Goal: Task Accomplishment & Management: Manage account settings

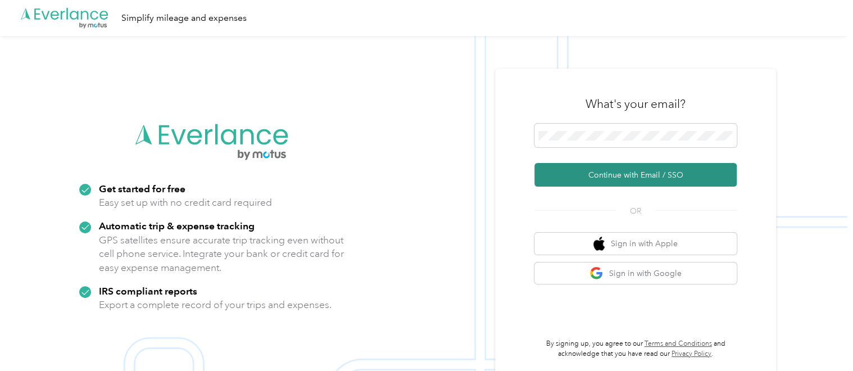
click at [591, 179] on button "Continue with Email / SSO" at bounding box center [636, 175] width 202 height 24
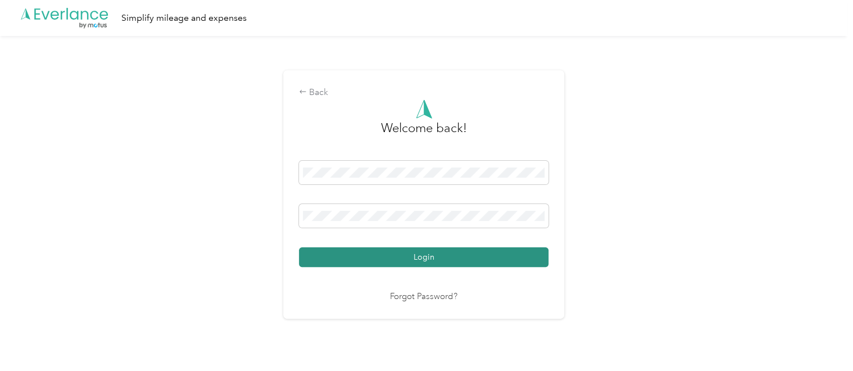
click at [423, 255] on button "Login" at bounding box center [424, 257] width 250 height 20
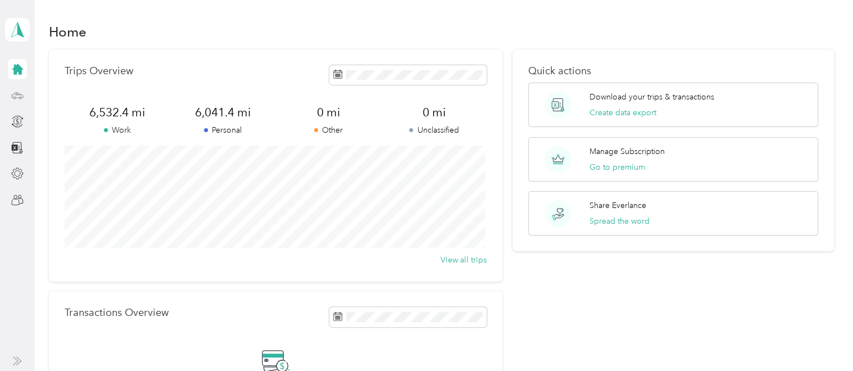
click at [15, 96] on icon at bounding box center [17, 95] width 12 height 12
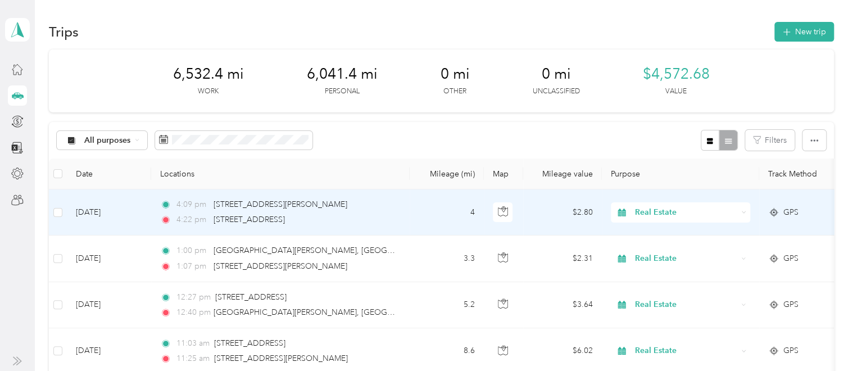
click at [659, 211] on span "Real Estate" at bounding box center [686, 212] width 103 height 12
click at [646, 76] on li "Personal" at bounding box center [680, 73] width 139 height 20
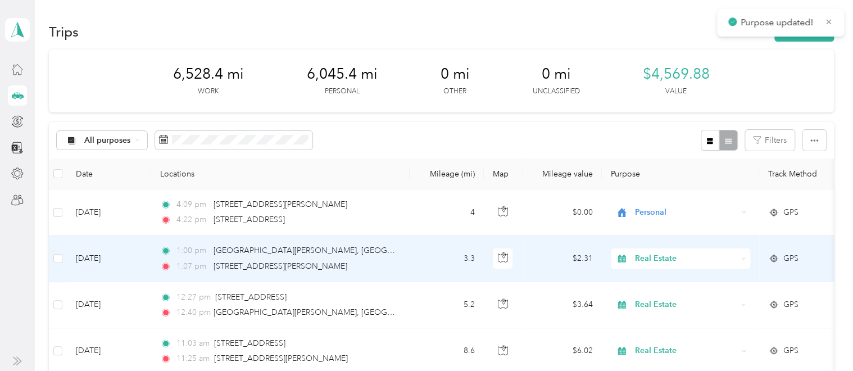
click at [664, 255] on span "Real Estate" at bounding box center [686, 258] width 103 height 12
click at [654, 121] on li "Personal" at bounding box center [680, 119] width 139 height 20
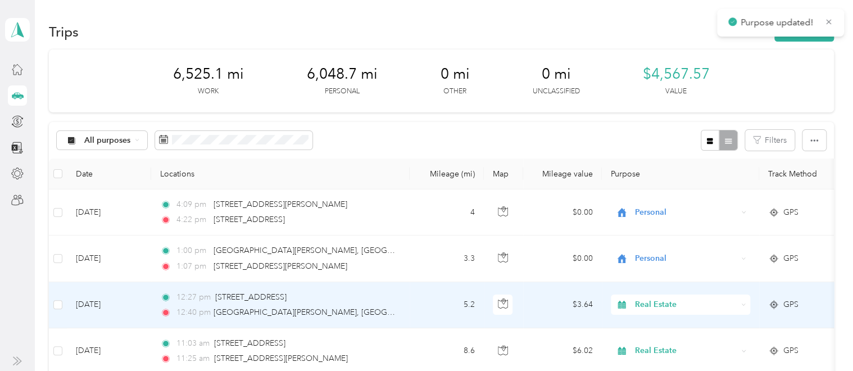
click at [656, 310] on span "Real Estate" at bounding box center [686, 304] width 103 height 12
click at [659, 166] on li "Personal" at bounding box center [680, 165] width 139 height 20
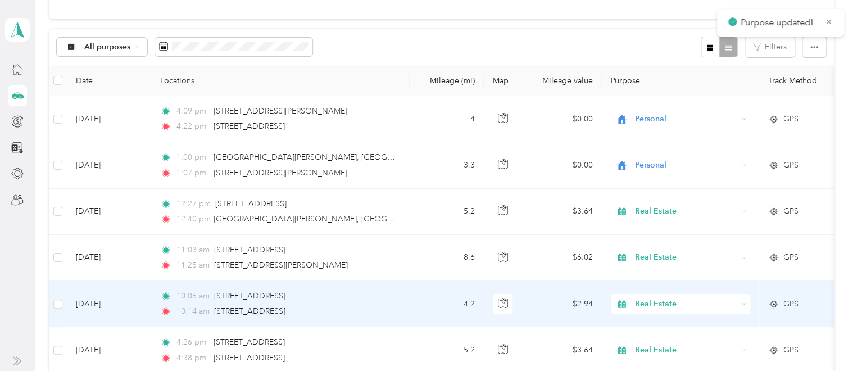
scroll to position [112, 0]
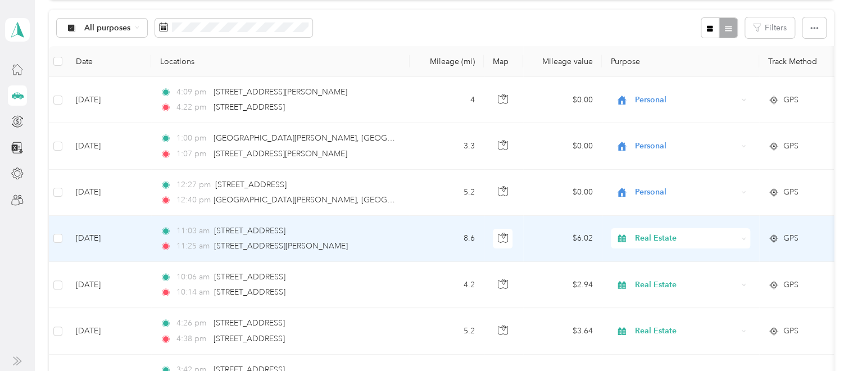
click at [652, 243] on span "Real Estate" at bounding box center [686, 238] width 103 height 12
click at [643, 101] on li "Personal" at bounding box center [680, 99] width 139 height 20
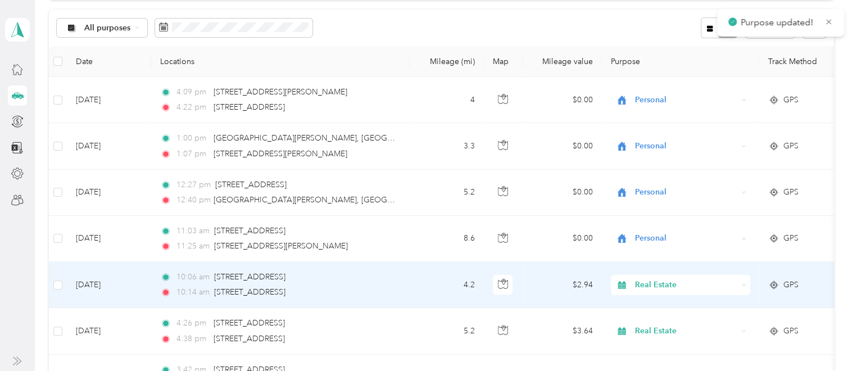
click at [668, 287] on span "Real Estate" at bounding box center [686, 285] width 103 height 12
click at [666, 147] on li "Personal" at bounding box center [680, 145] width 139 height 20
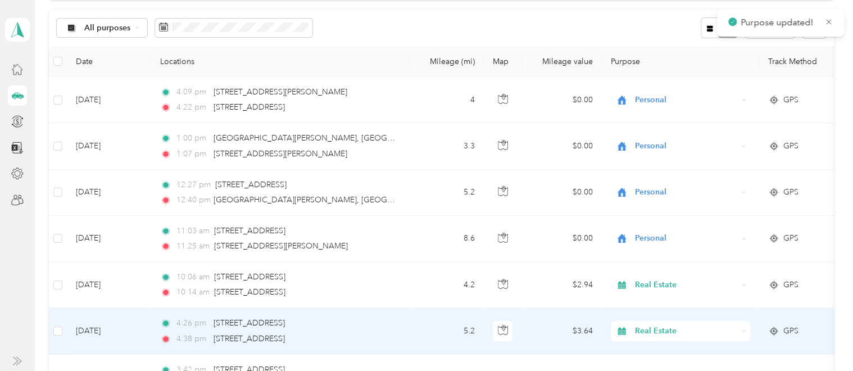
scroll to position [225, 0]
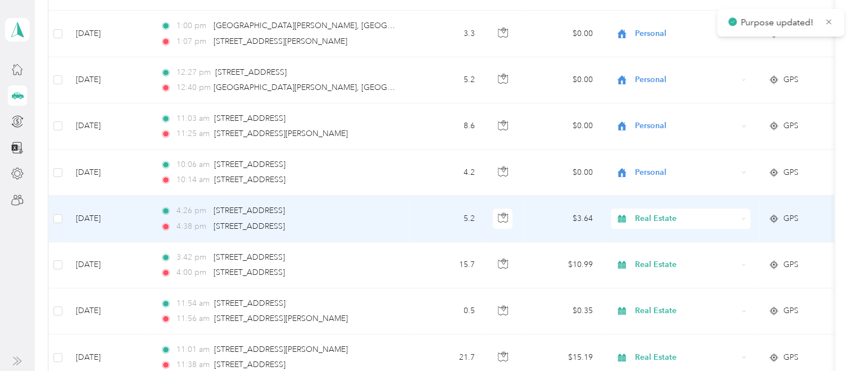
click at [665, 221] on span "Real Estate" at bounding box center [686, 218] width 103 height 12
click at [652, 78] on span "Personal" at bounding box center [691, 79] width 104 height 12
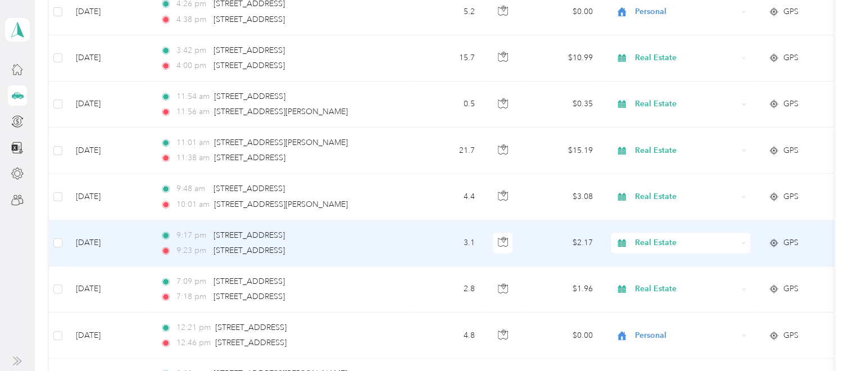
scroll to position [450, 0]
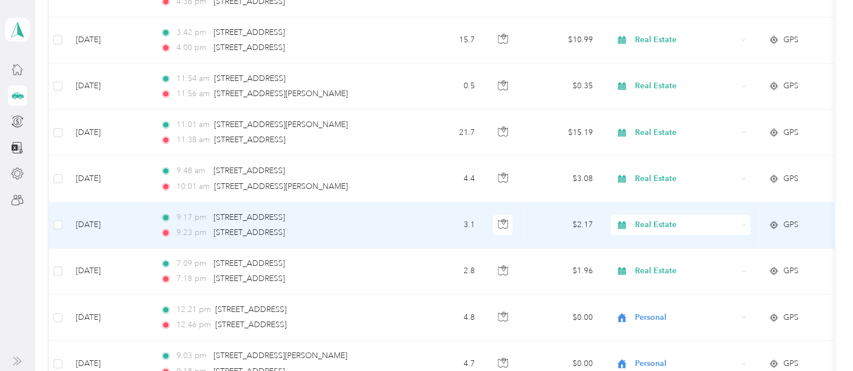
click at [652, 225] on span "Real Estate" at bounding box center [686, 225] width 103 height 12
click at [637, 86] on li "Personal" at bounding box center [680, 85] width 139 height 20
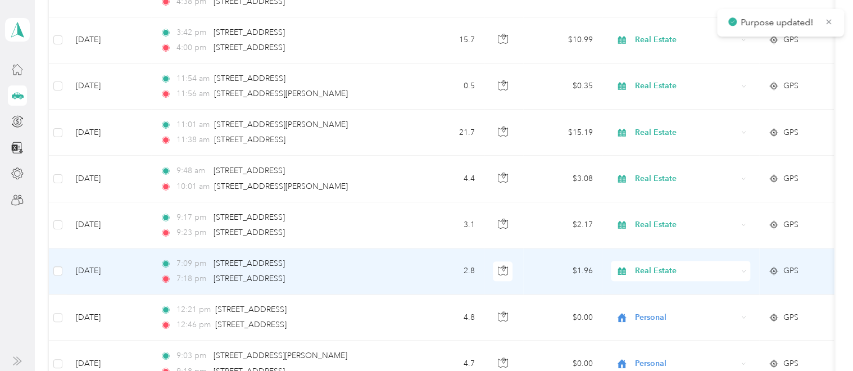
click at [662, 269] on span "Real Estate" at bounding box center [686, 271] width 103 height 12
click at [655, 135] on li "Personal" at bounding box center [680, 131] width 139 height 20
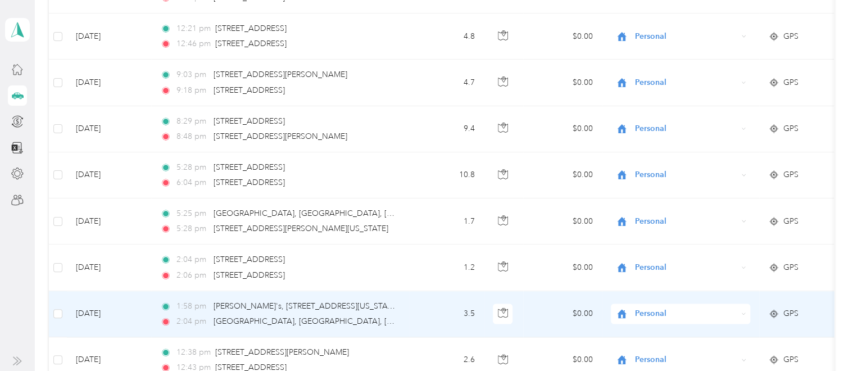
scroll to position [956, 0]
